Goal: Task Accomplishment & Management: Complete application form

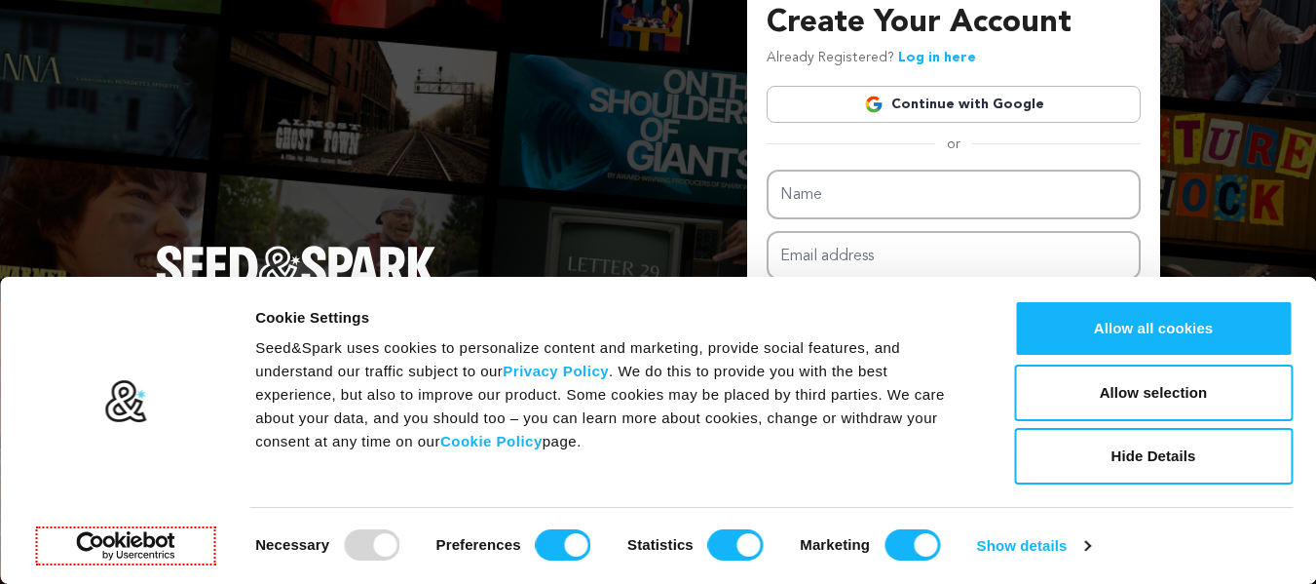
scroll to position [36, 0]
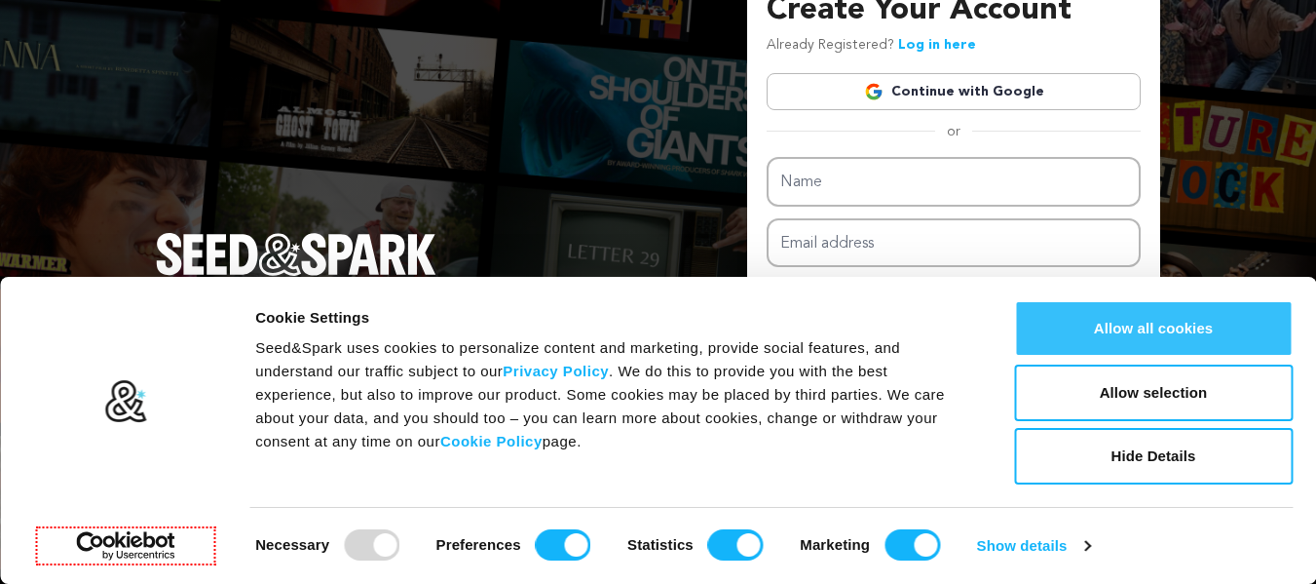
click at [1067, 334] on button "Allow all cookies" at bounding box center [1153, 328] width 279 height 57
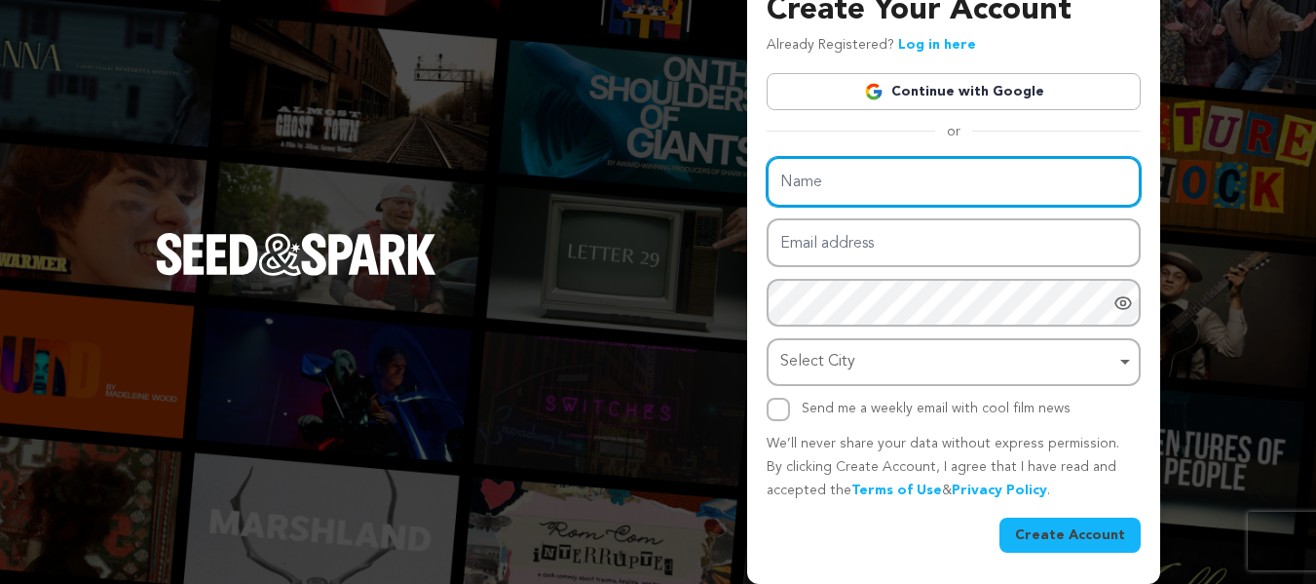
click at [833, 183] on input "Name" at bounding box center [954, 182] width 374 height 50
paste input "Roofline Roofing And Guttering Ltd"
type input "Roofline Roofing And Guttering Ltd"
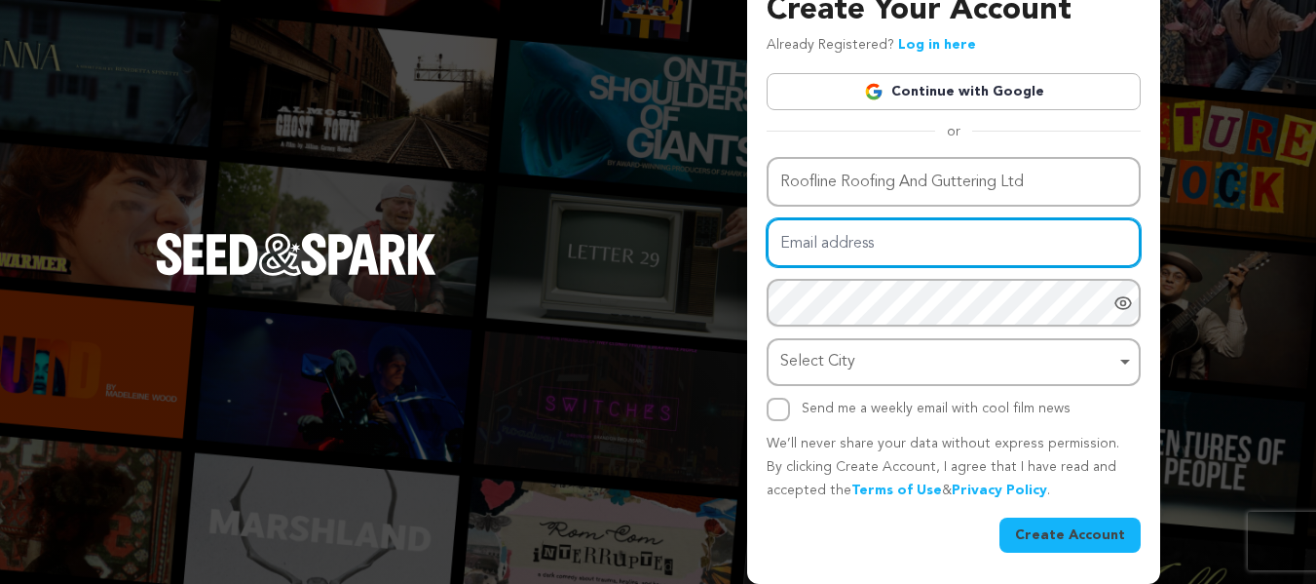
click at [860, 245] on input "Email address" at bounding box center [954, 243] width 374 height 50
type input "[EMAIL_ADDRESS][DOMAIN_NAME]"
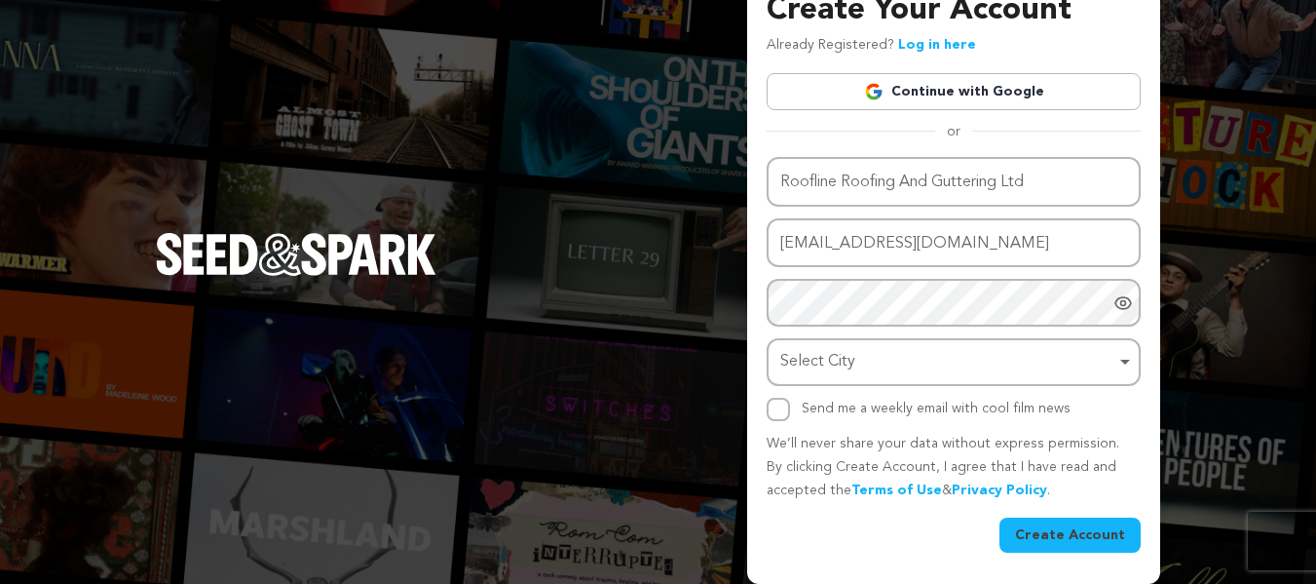
scroll to position [108, 0]
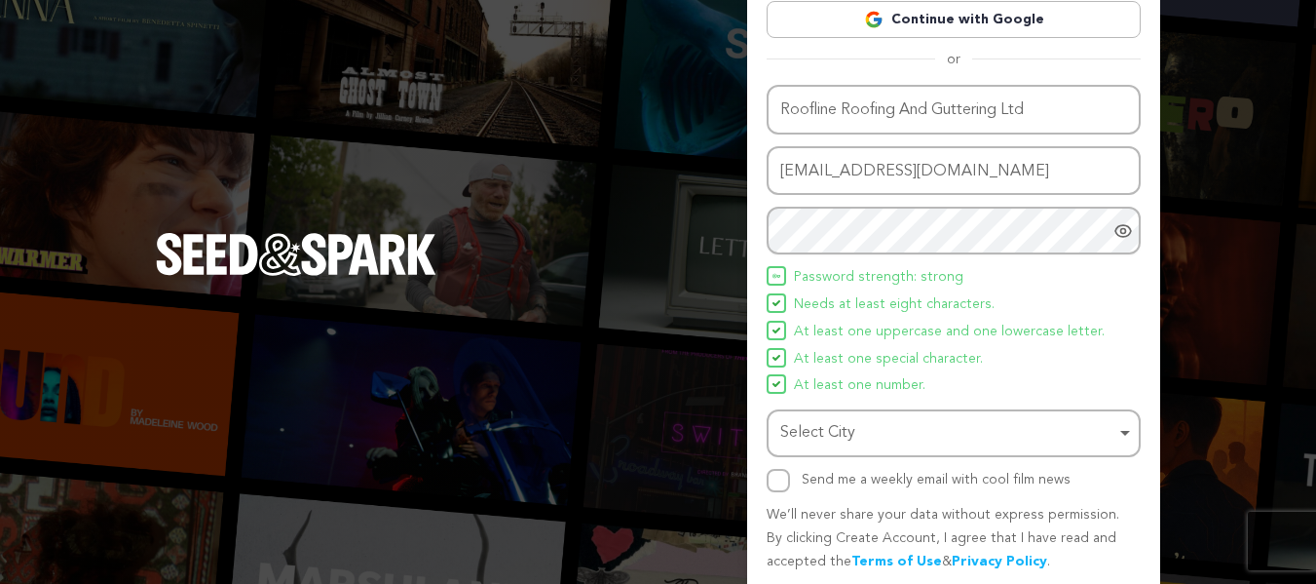
click at [836, 367] on span "At least one special character." at bounding box center [888, 359] width 189 height 23
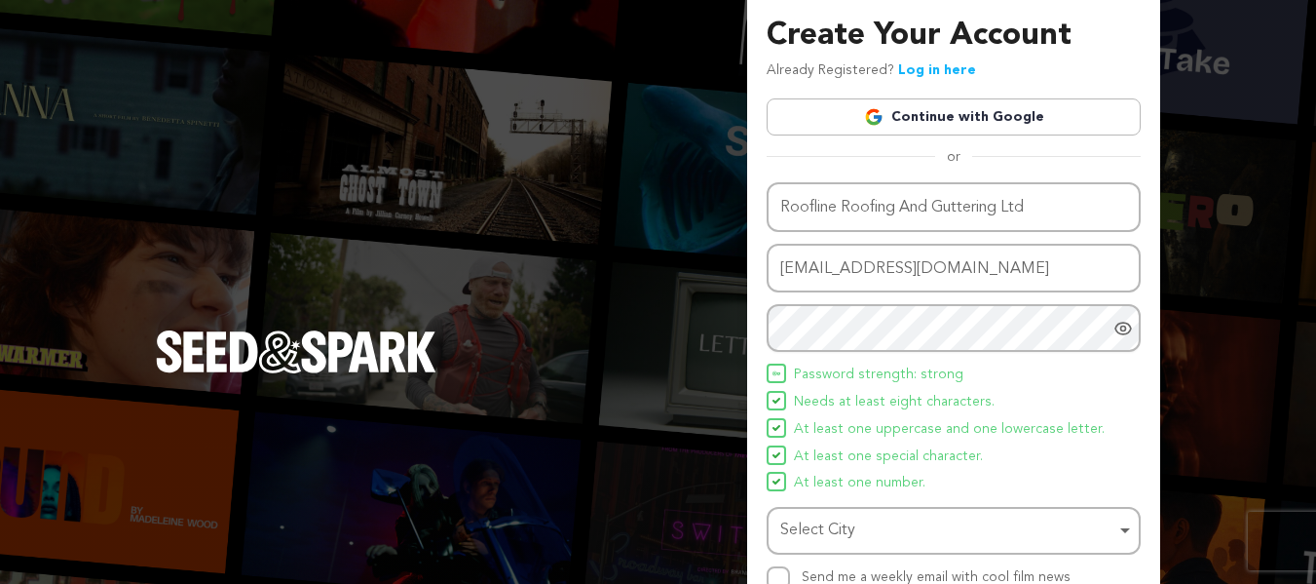
scroll to position [179, 0]
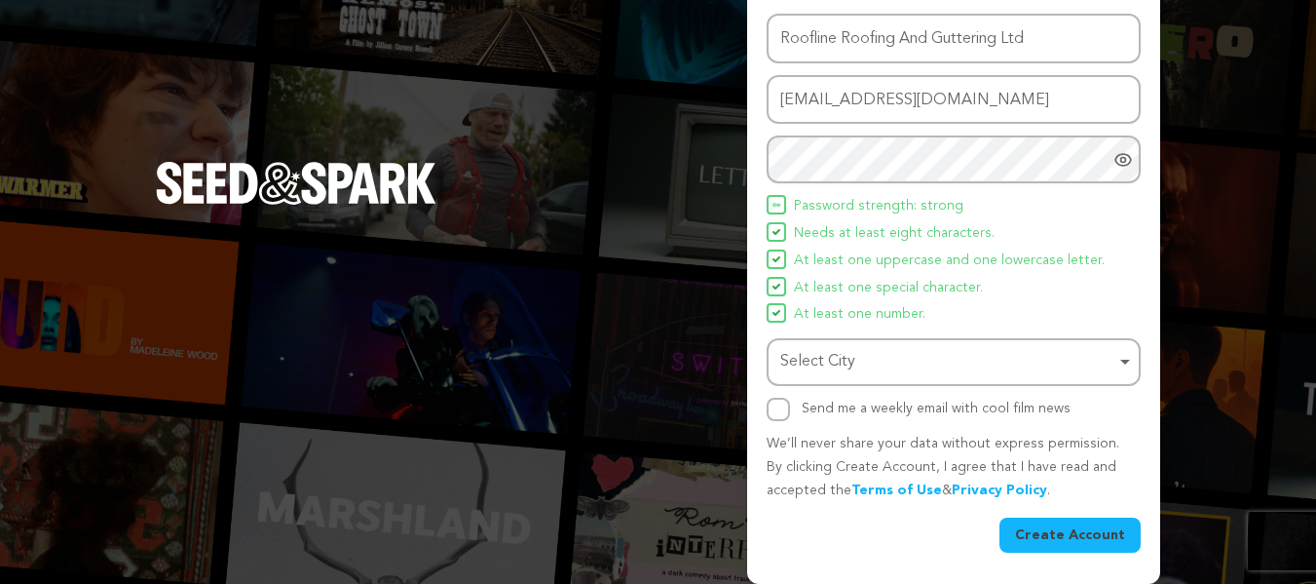
click at [823, 364] on div "Select City Remove item" at bounding box center [947, 362] width 335 height 28
click at [835, 362] on div "Select City Remove item" at bounding box center [947, 362] width 335 height 28
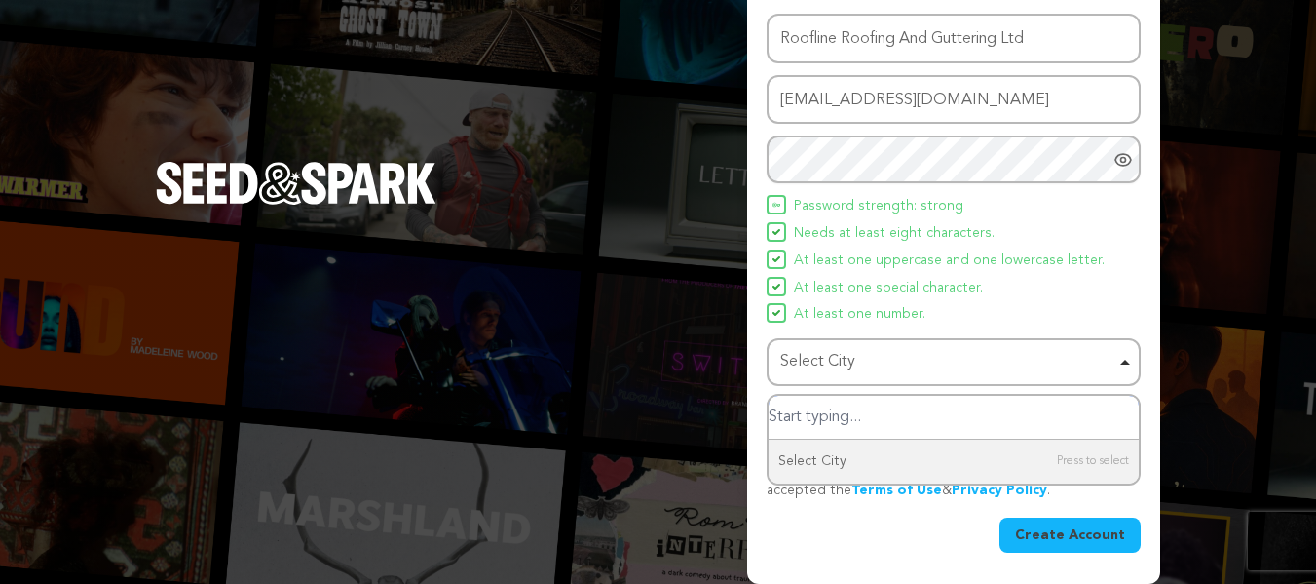
click at [839, 417] on input "Select City" at bounding box center [954, 418] width 370 height 44
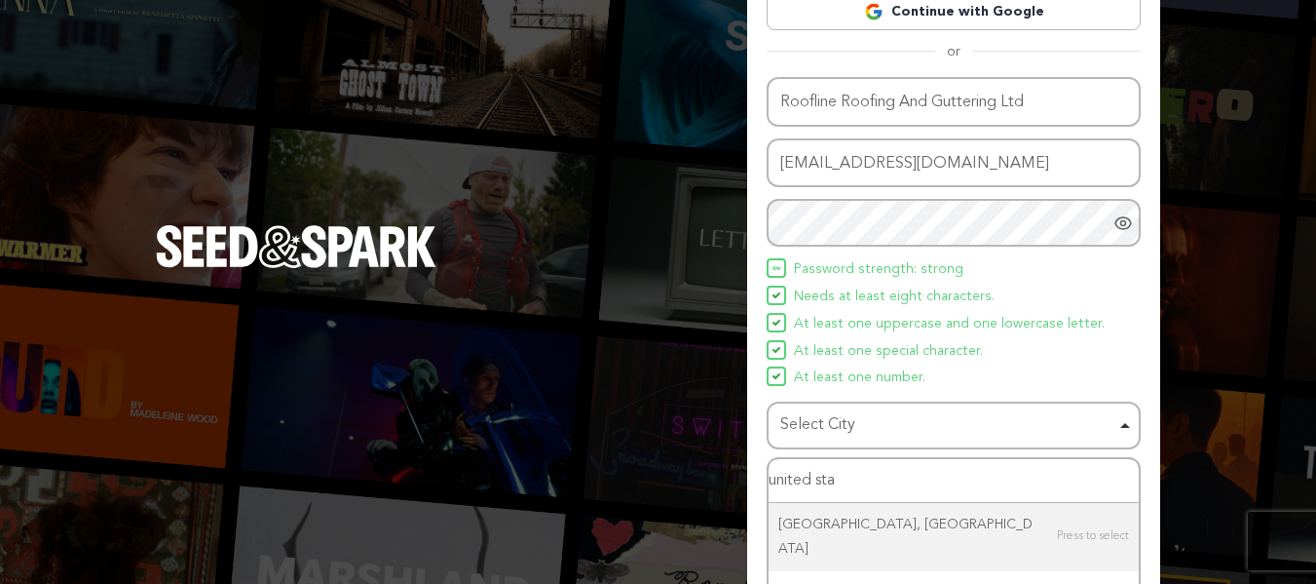
scroll to position [213, 0]
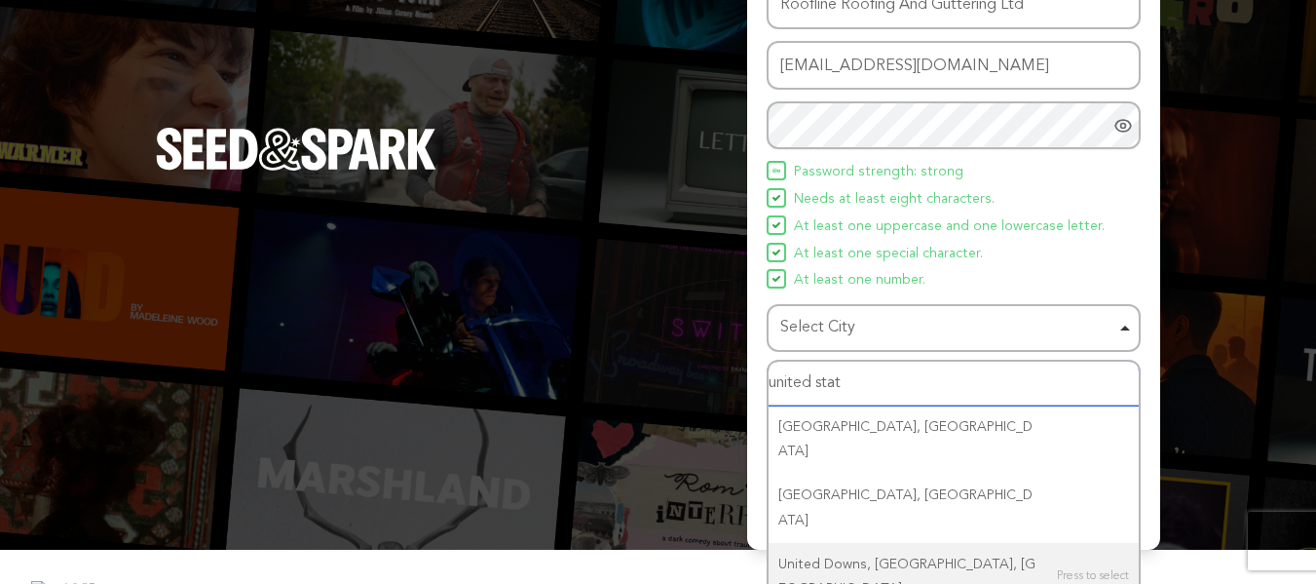
type input "united state"
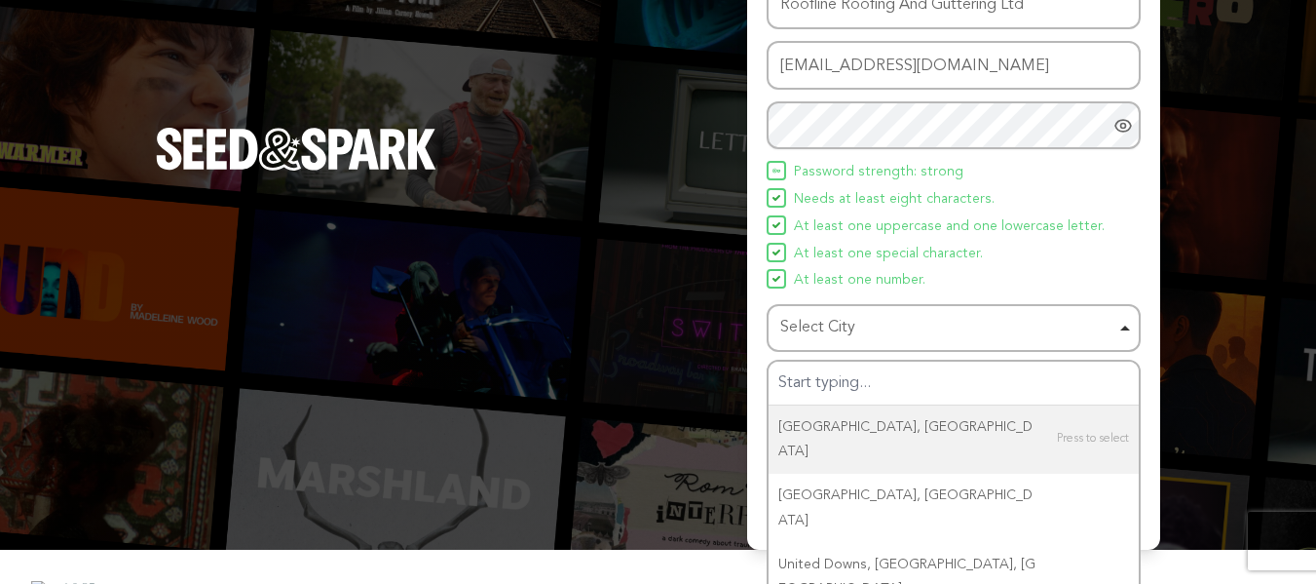
scroll to position [179, 0]
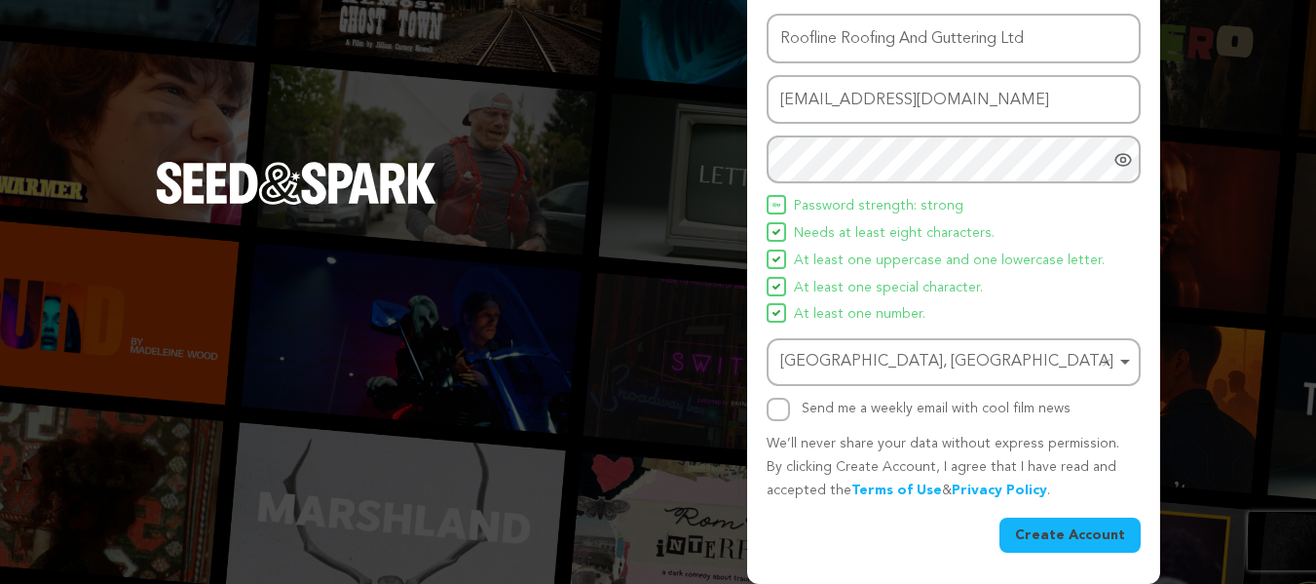
click at [903, 369] on div "[GEOGRAPHIC_DATA]‎, [GEOGRAPHIC_DATA] Remove item" at bounding box center [947, 362] width 335 height 28
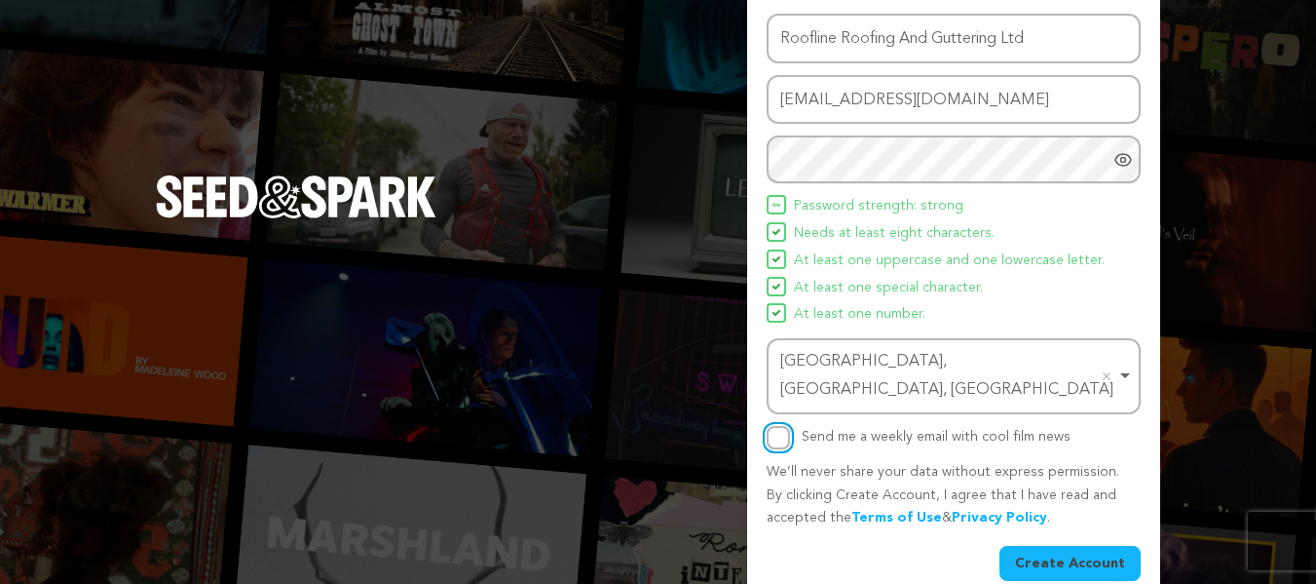
click at [789, 426] on input "Send me a weekly email with cool film news" at bounding box center [778, 437] width 23 height 23
checkbox input "true"
click at [1050, 546] on button "Create Account" at bounding box center [1069, 563] width 141 height 35
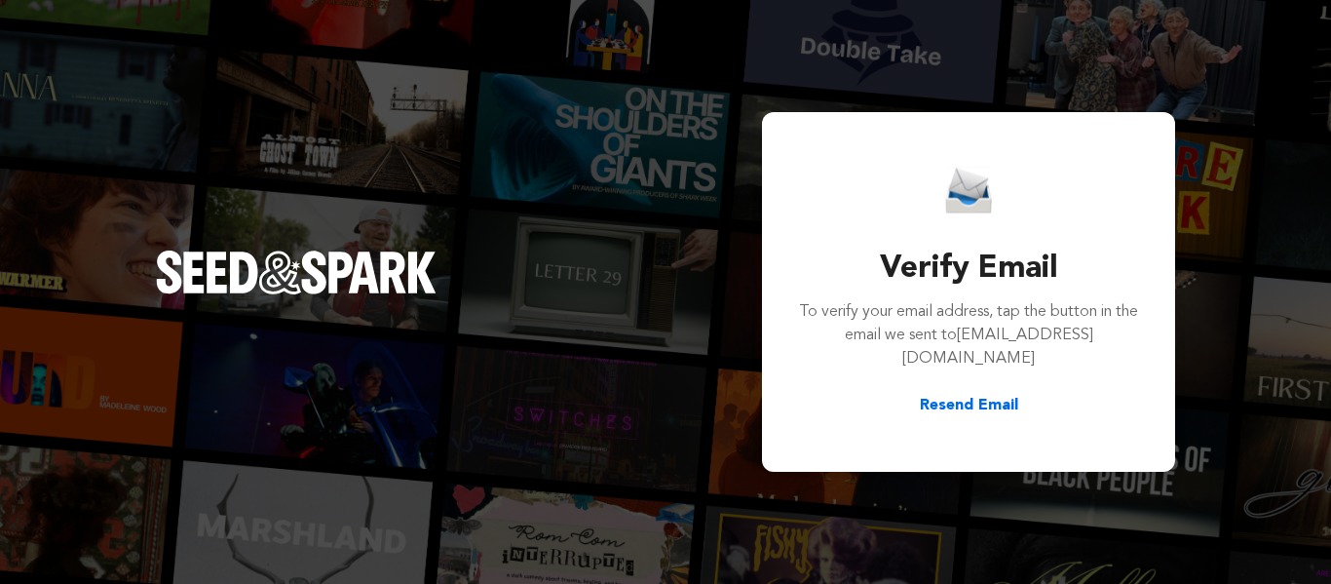
click at [942, 398] on button "Resend Email" at bounding box center [969, 405] width 98 height 23
click at [954, 405] on button "Resend Email" at bounding box center [969, 405] width 98 height 23
